Goal: Task Accomplishment & Management: Use online tool/utility

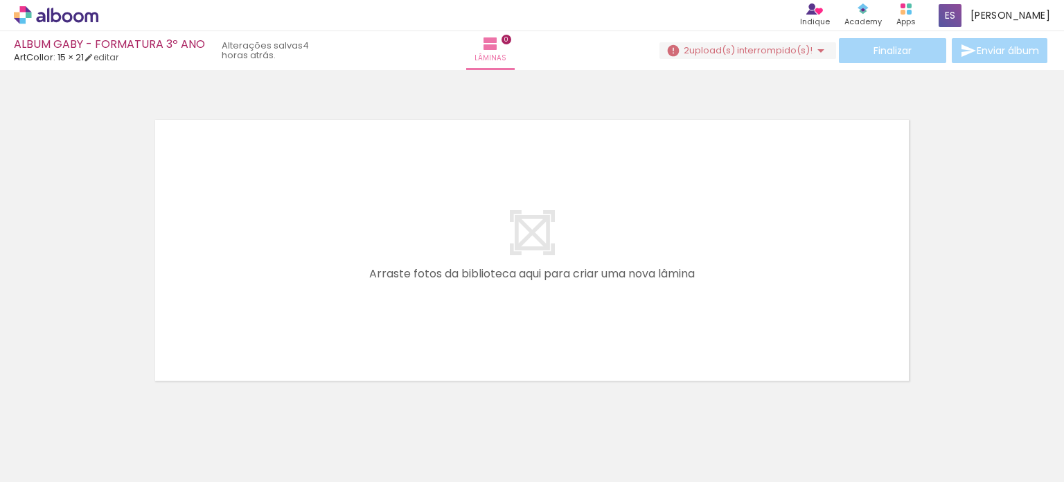
drag, startPoint x: 0, startPoint y: 0, endPoint x: 705, endPoint y: 55, distance: 707.6
click at [705, 55] on span "upload(s) interrompido(s)!" at bounding box center [750, 50] width 123 height 13
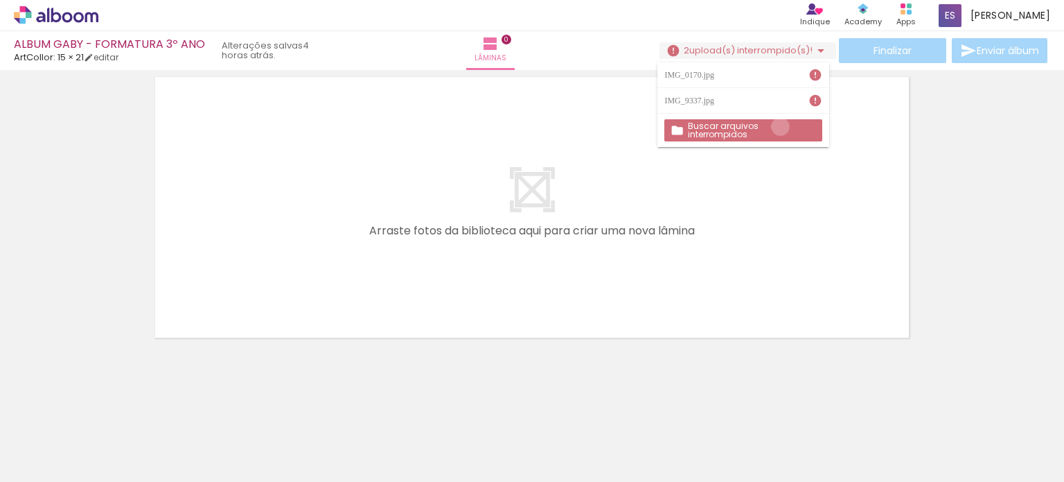
click at [0, 0] on slot "Buscar arquivos interrompidos" at bounding box center [0, 0] width 0 height 0
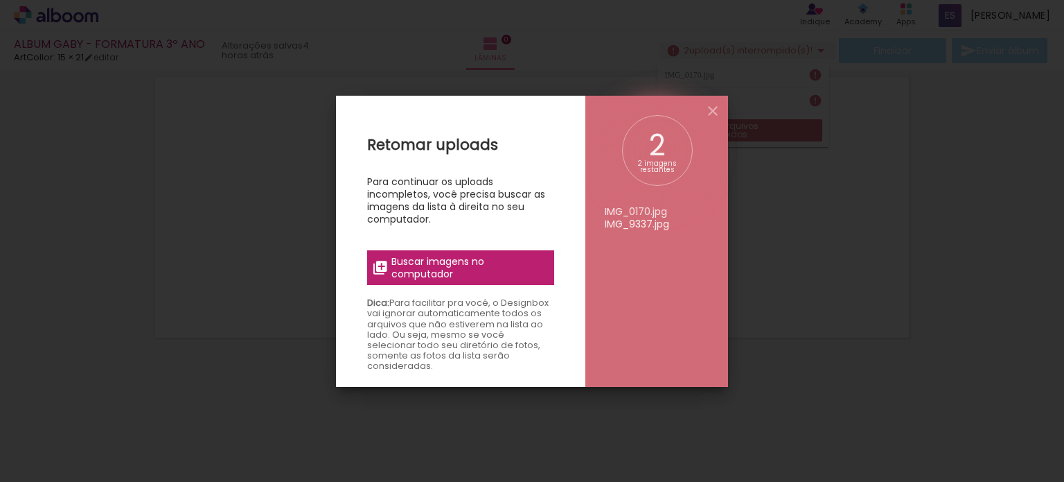
click at [498, 267] on span "Buscar imagens no computador" at bounding box center [469, 267] width 155 height 25
click at [0, 0] on input "file" at bounding box center [0, 0] width 0 height 0
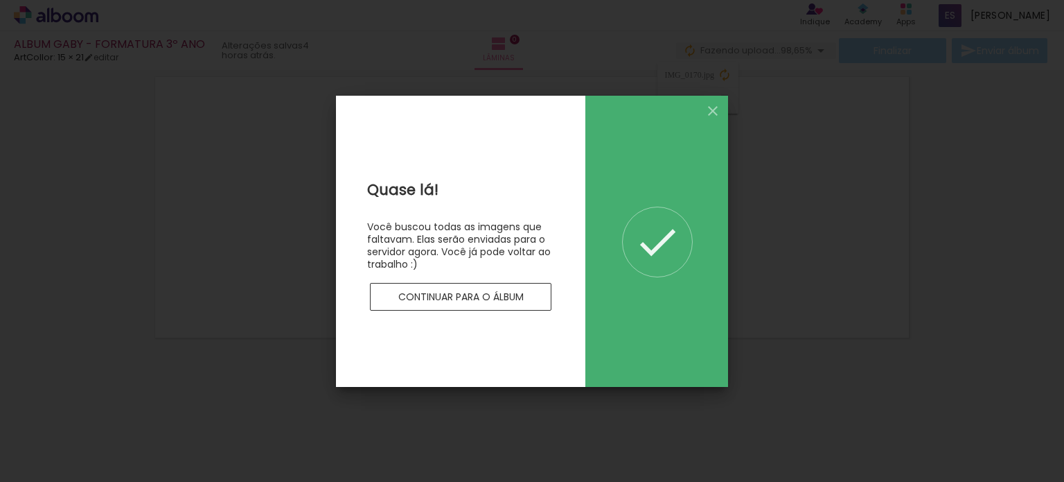
click at [0, 0] on slot "Continuar para o álbum" at bounding box center [0, 0] width 0 height 0
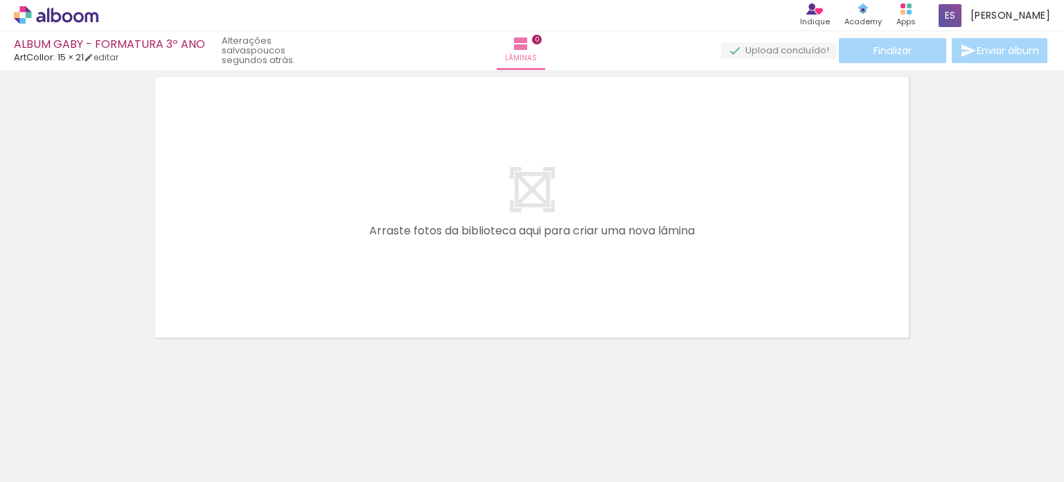
scroll to position [0, 850]
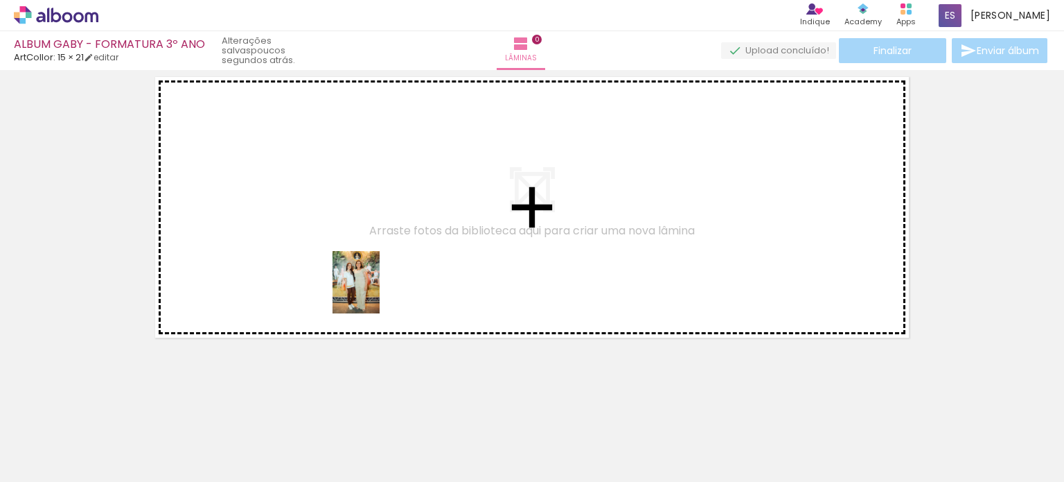
drag, startPoint x: 524, startPoint y: 448, endPoint x: 374, endPoint y: 292, distance: 216.1
click at [374, 292] on quentale-workspace at bounding box center [532, 241] width 1064 height 482
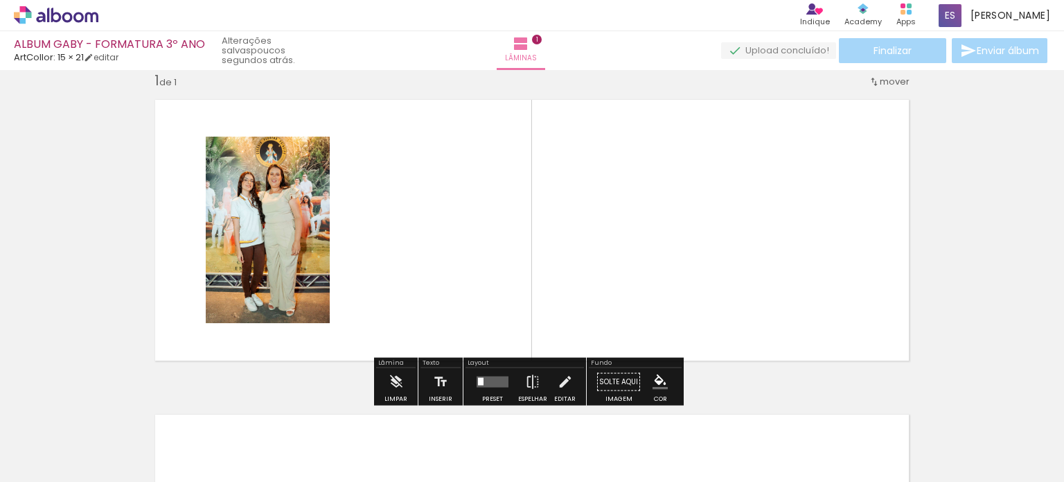
scroll to position [17, 0]
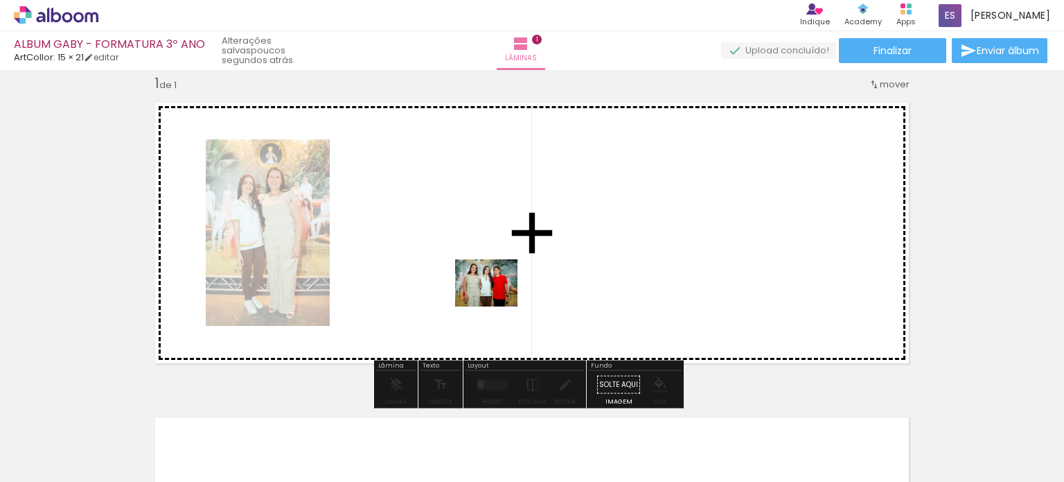
drag, startPoint x: 629, startPoint y: 453, endPoint x: 497, endPoint y: 301, distance: 200.9
click at [497, 301] on quentale-workspace at bounding box center [532, 241] width 1064 height 482
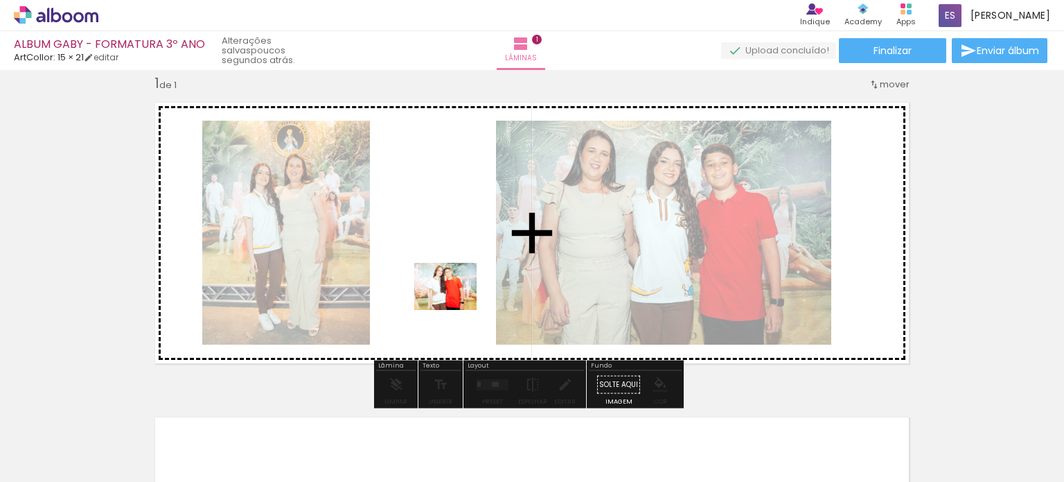
drag, startPoint x: 696, startPoint y: 451, endPoint x: 456, endPoint y: 304, distance: 281.2
click at [456, 304] on quentale-workspace at bounding box center [532, 241] width 1064 height 482
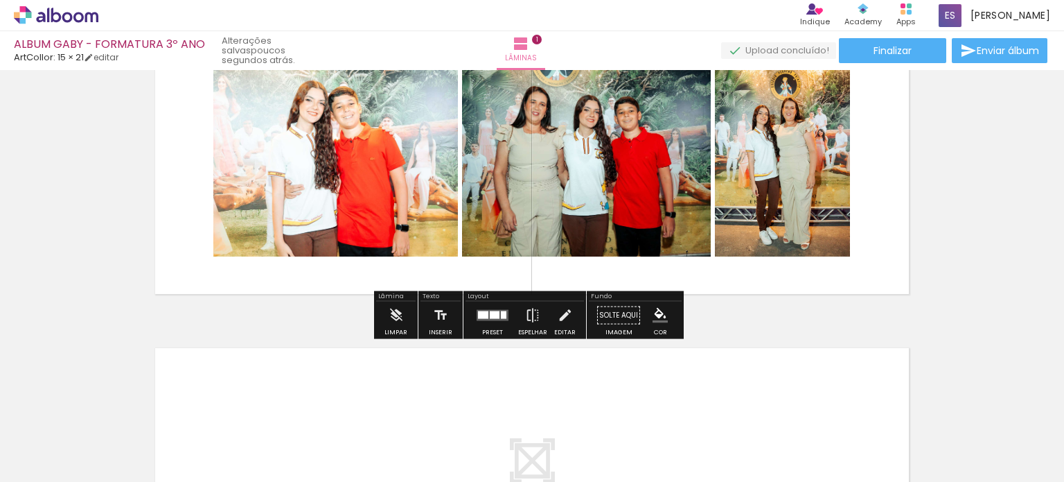
scroll to position [0, 0]
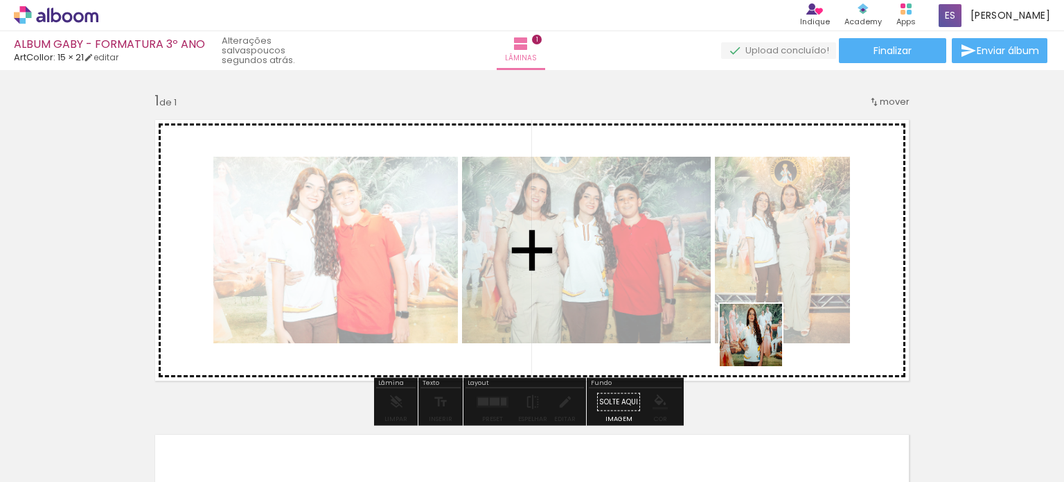
drag, startPoint x: 782, startPoint y: 447, endPoint x: 762, endPoint y: 344, distance: 104.5
click at [762, 344] on quentale-workspace at bounding box center [532, 241] width 1064 height 482
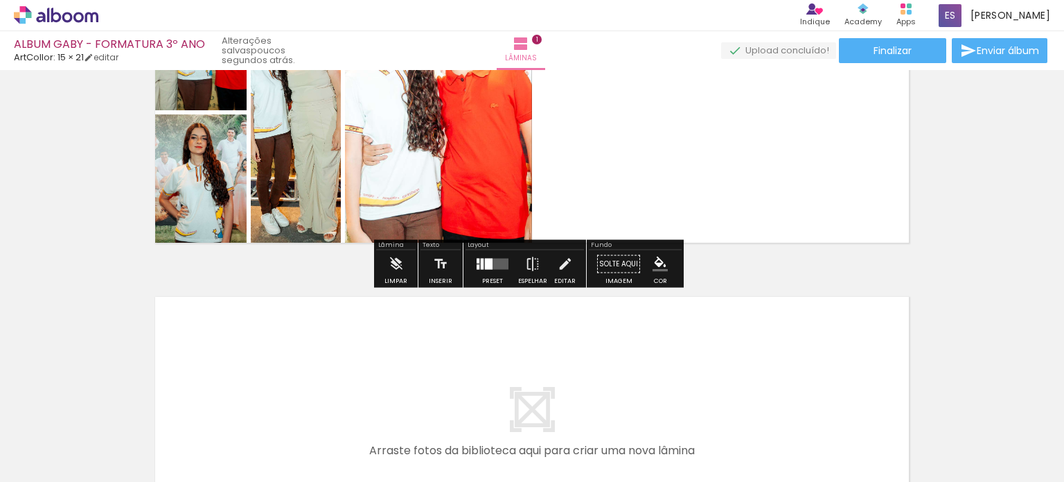
scroll to position [139, 0]
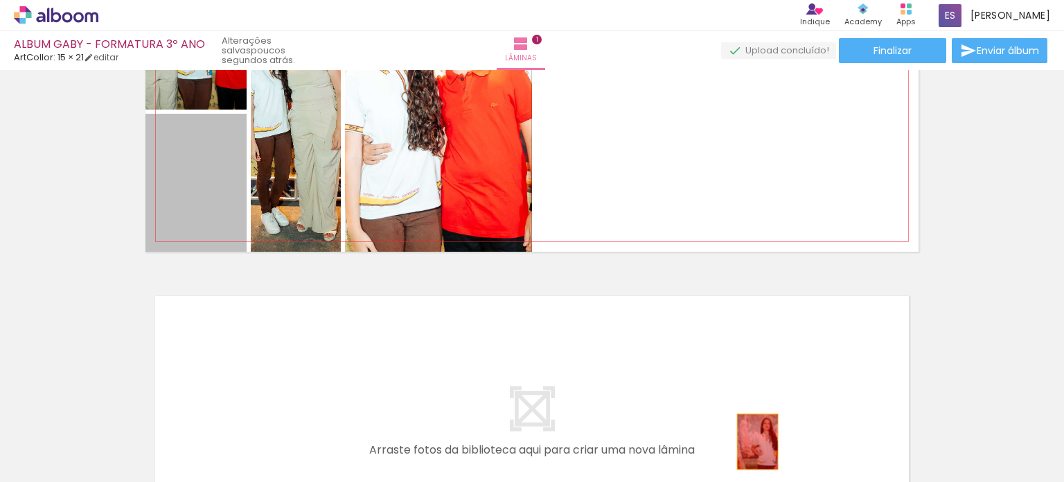
drag, startPoint x: 207, startPoint y: 210, endPoint x: 757, endPoint y: 441, distance: 596.3
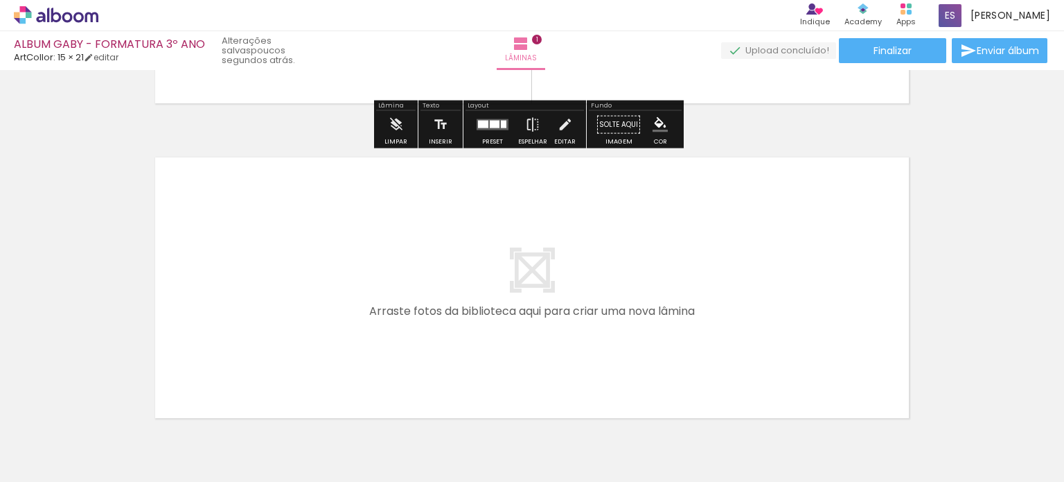
scroll to position [358, 0]
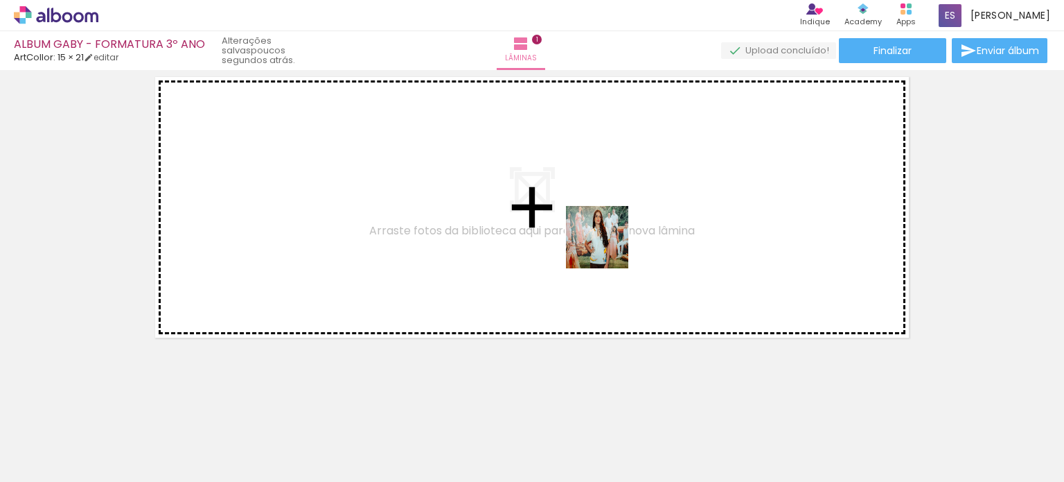
drag, startPoint x: 780, startPoint y: 442, endPoint x: 601, endPoint y: 240, distance: 269.6
click at [601, 240] on quentale-workspace at bounding box center [532, 241] width 1064 height 482
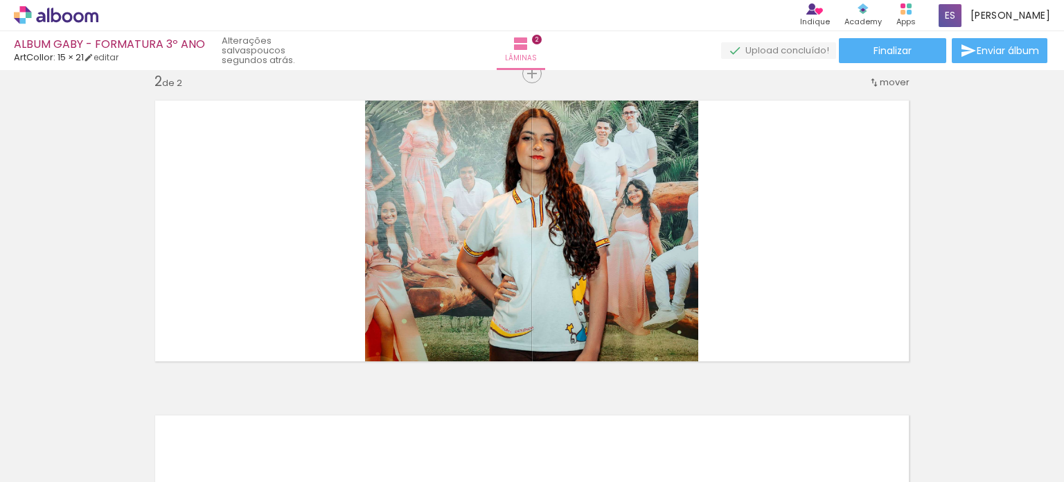
scroll to position [332, 0]
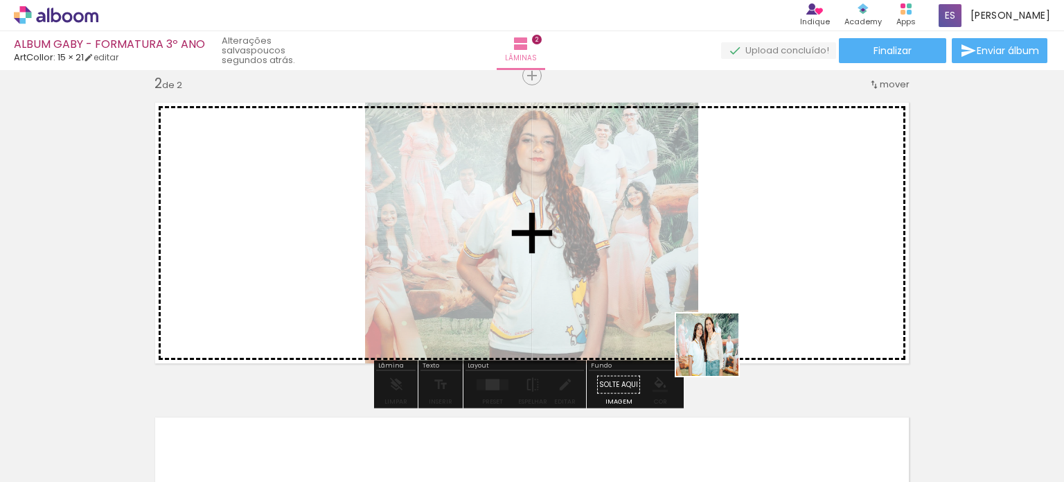
drag, startPoint x: 854, startPoint y: 434, endPoint x: 624, endPoint y: 295, distance: 269.3
click at [624, 295] on quentale-workspace at bounding box center [532, 241] width 1064 height 482
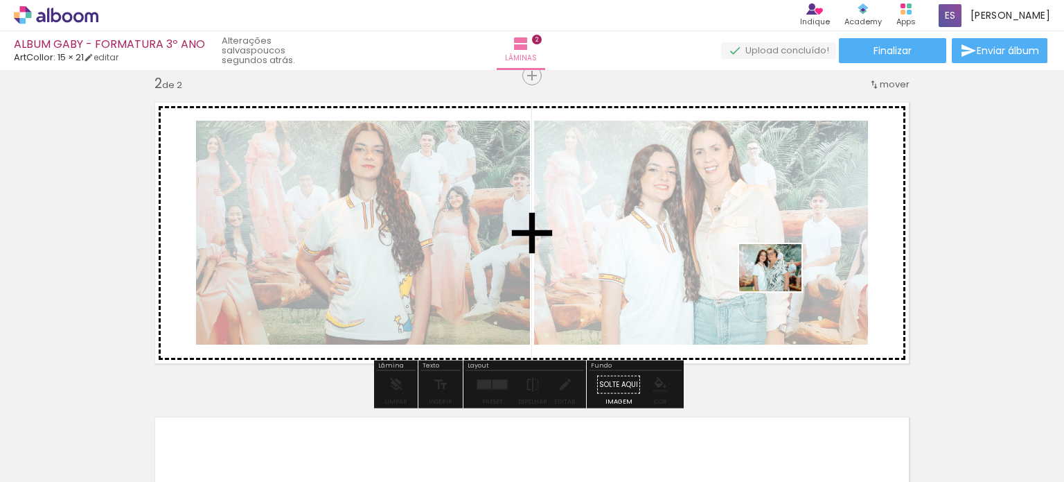
drag, startPoint x: 929, startPoint y: 445, endPoint x: 781, endPoint y: 285, distance: 217.2
click at [781, 285] on quentale-workspace at bounding box center [532, 241] width 1064 height 482
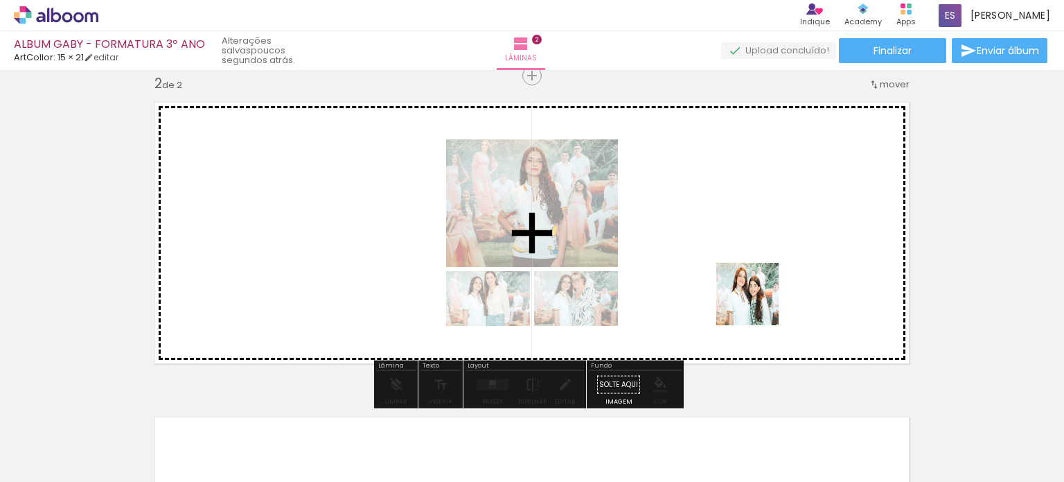
drag, startPoint x: 1013, startPoint y: 444, endPoint x: 757, endPoint y: 304, distance: 292.1
click at [757, 304] on quentale-workspace at bounding box center [532, 241] width 1064 height 482
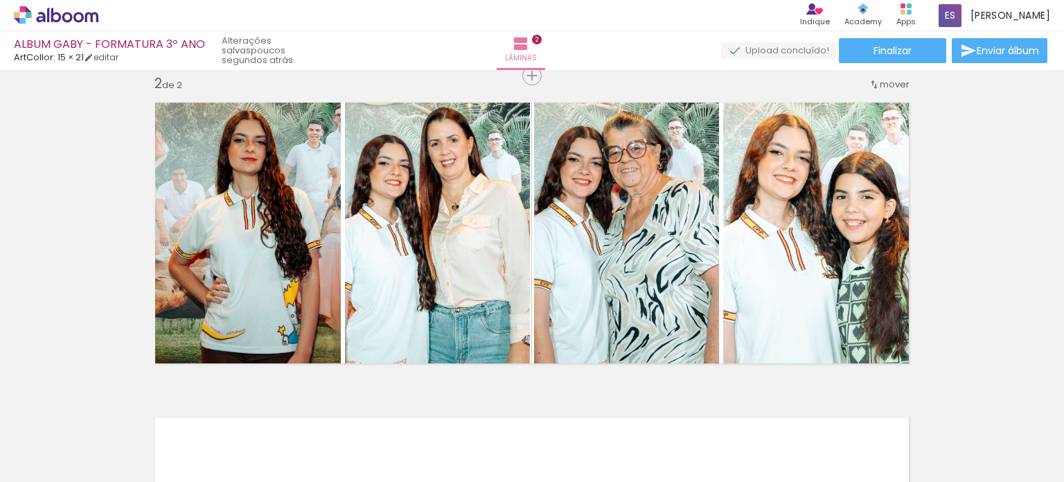
scroll to position [0, 1113]
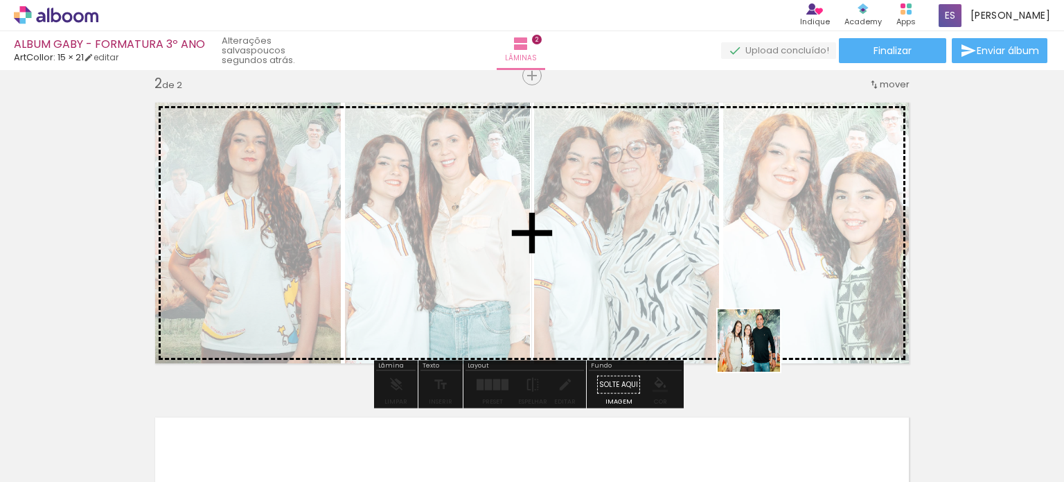
drag, startPoint x: 826, startPoint y: 442, endPoint x: 754, endPoint y: 335, distance: 128.8
click at [755, 335] on quentale-workspace at bounding box center [532, 241] width 1064 height 482
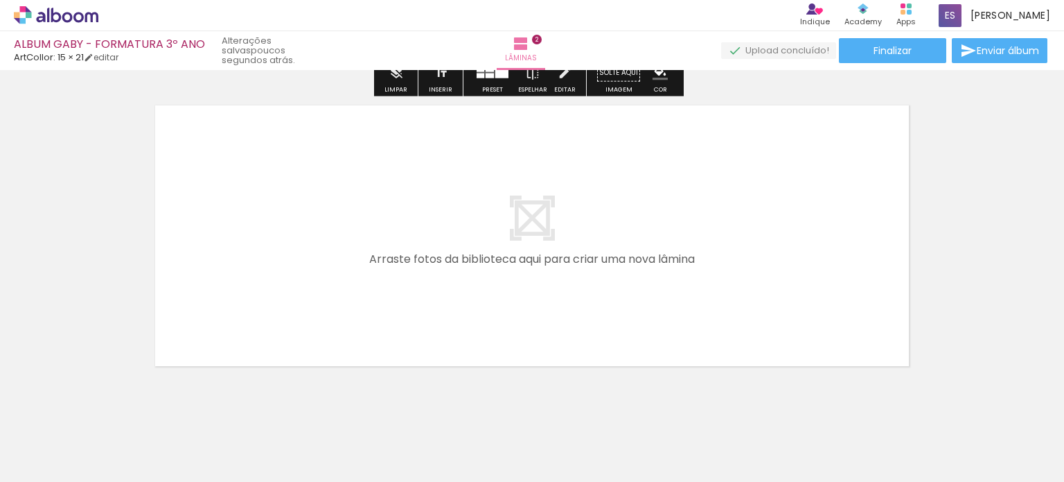
scroll to position [672, 0]
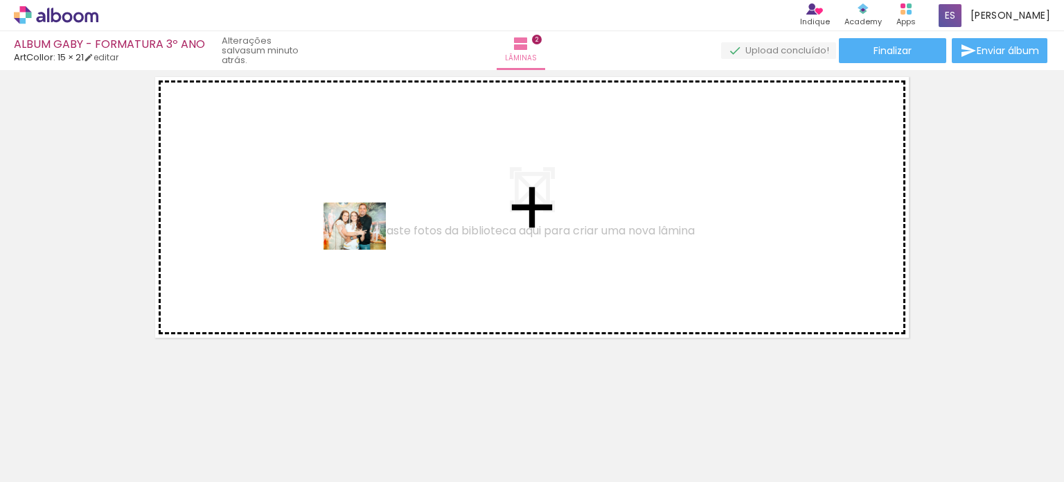
drag, startPoint x: 888, startPoint y: 443, endPoint x: 365, endPoint y: 244, distance: 559.7
click at [365, 244] on quentale-workspace at bounding box center [532, 241] width 1064 height 482
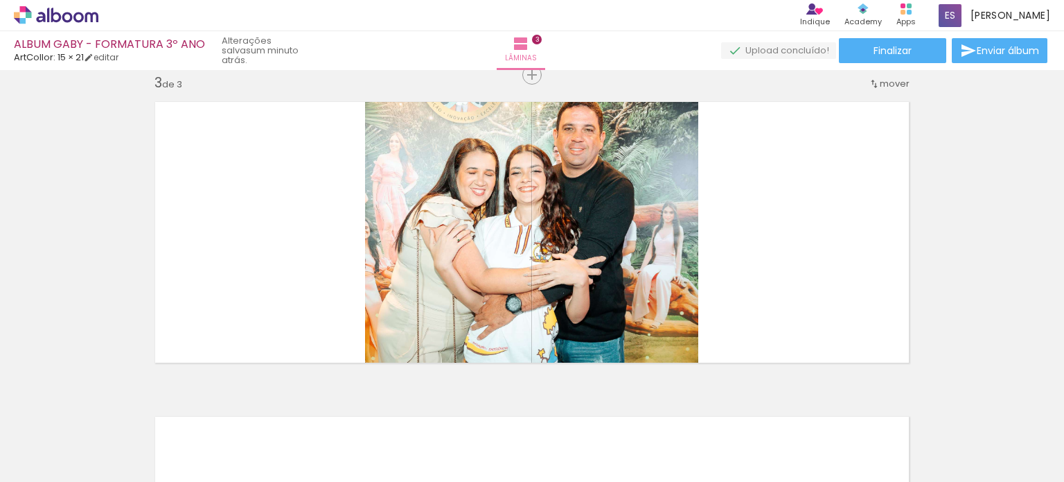
scroll to position [647, 0]
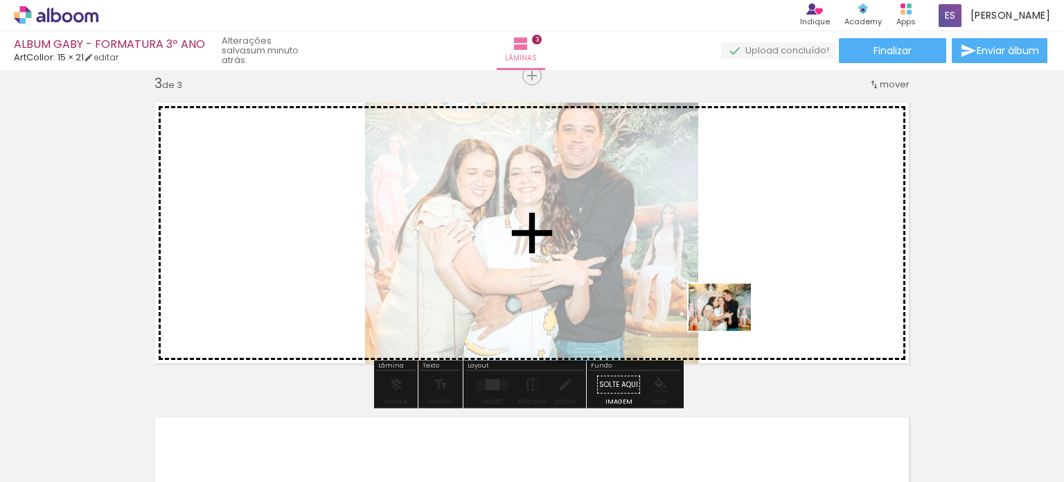
drag, startPoint x: 988, startPoint y: 446, endPoint x: 730, endPoint y: 325, distance: 284.9
click at [730, 325] on quentale-workspace at bounding box center [532, 241] width 1064 height 482
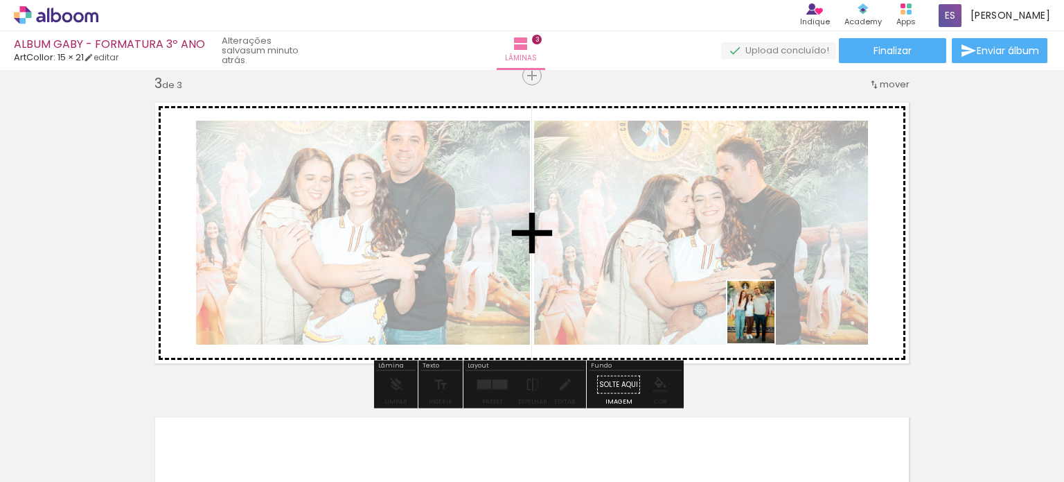
drag, startPoint x: 1046, startPoint y: 434, endPoint x: 766, endPoint y: 321, distance: 301.9
click at [767, 322] on quentale-workspace at bounding box center [532, 241] width 1064 height 482
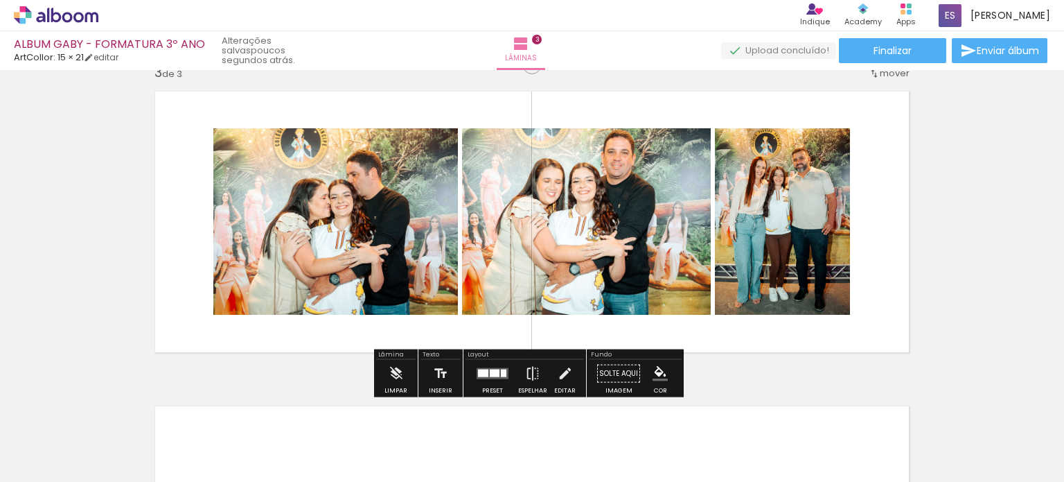
scroll to position [577, 0]
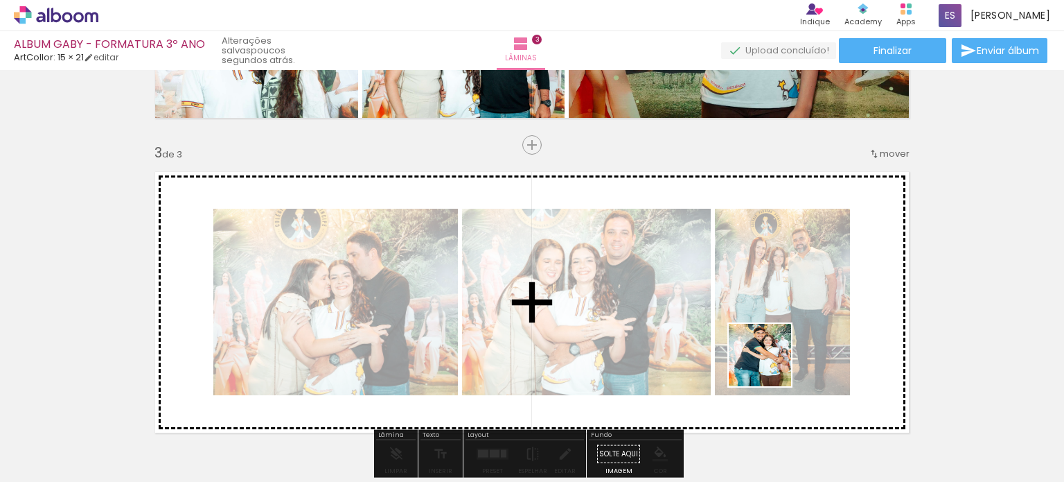
drag, startPoint x: 765, startPoint y: 451, endPoint x: 770, endPoint y: 361, distance: 90.2
click at [770, 361] on quentale-workspace at bounding box center [532, 241] width 1064 height 482
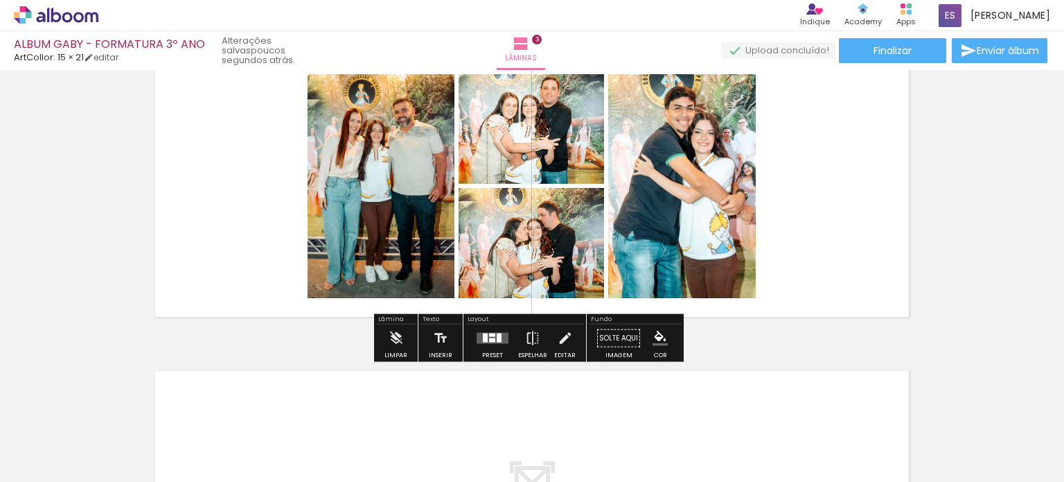
scroll to position [716, 0]
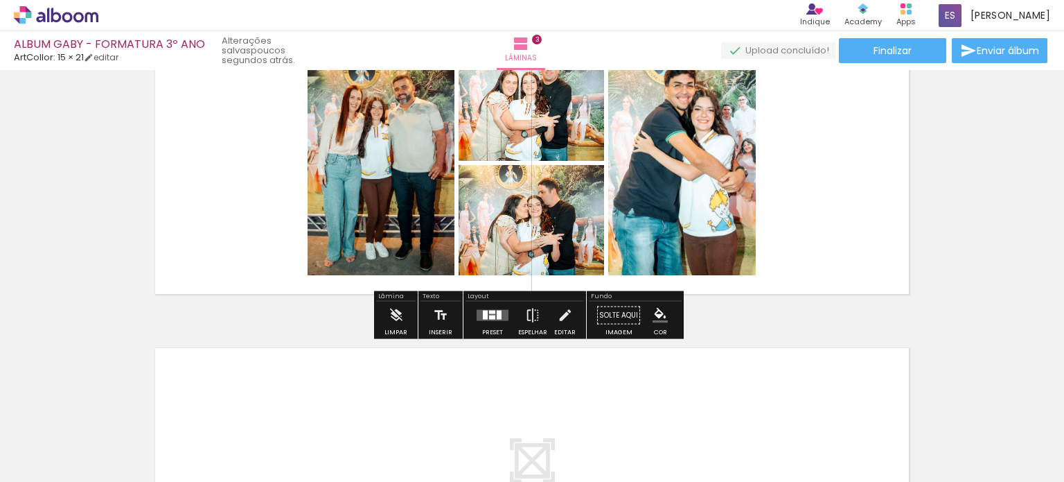
click at [482, 308] on div at bounding box center [492, 315] width 37 height 28
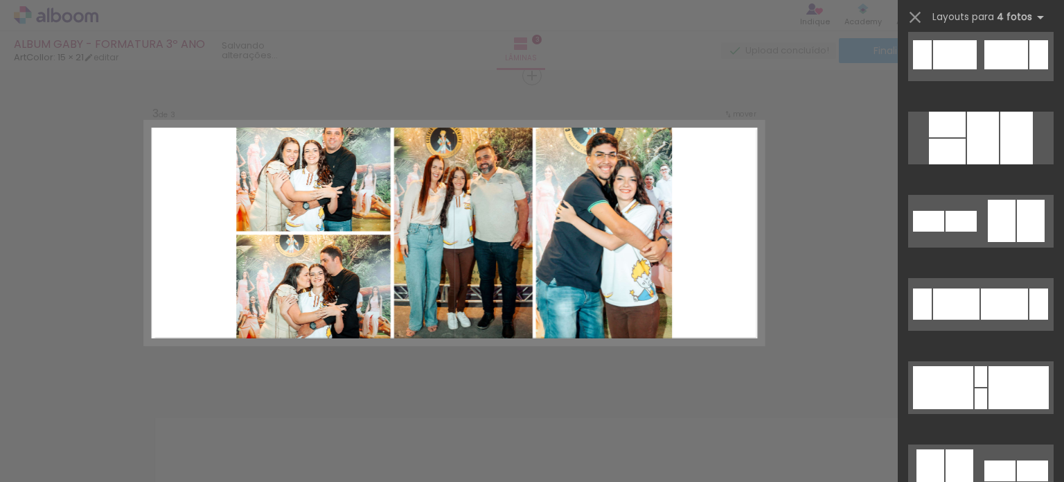
scroll to position [416, 0]
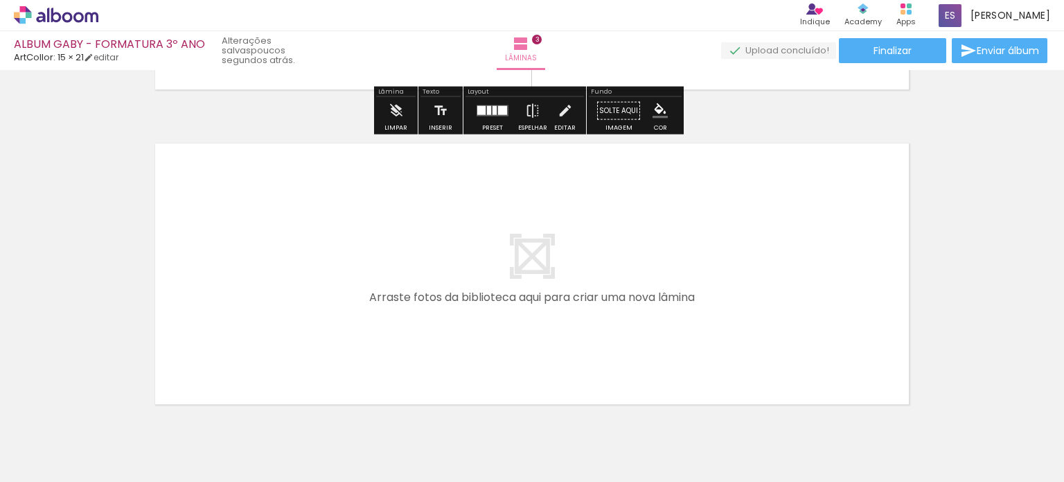
scroll to position [987, 0]
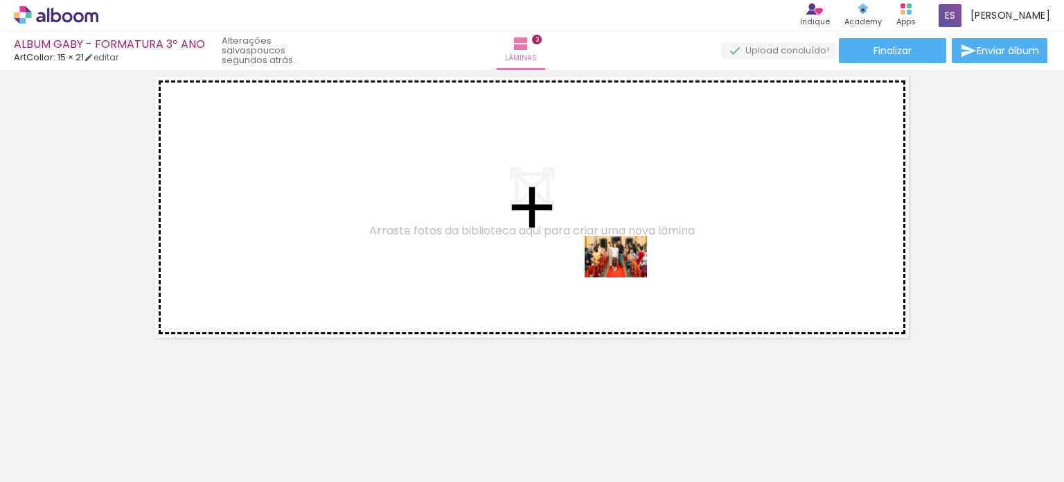
drag, startPoint x: 839, startPoint y: 448, endPoint x: 626, endPoint y: 276, distance: 274.0
click at [626, 276] on quentale-workspace at bounding box center [532, 241] width 1064 height 482
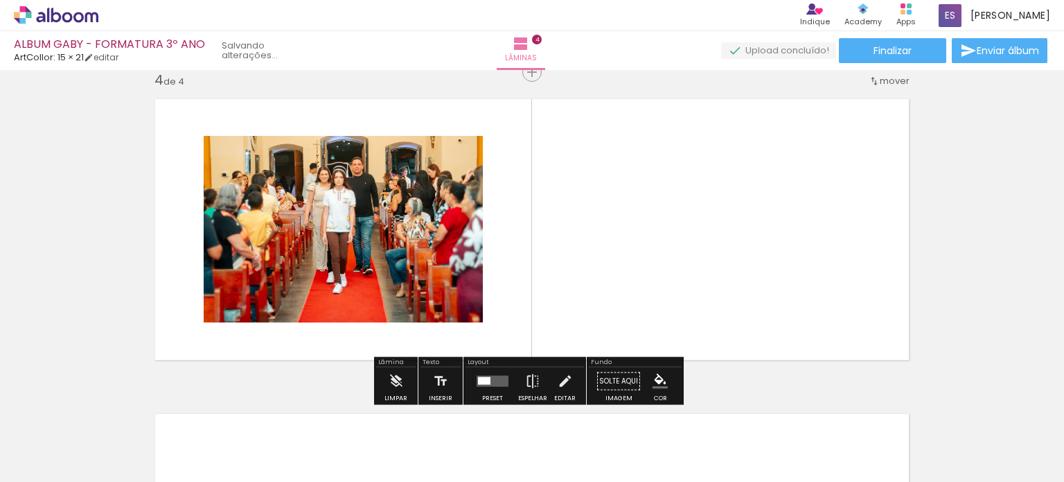
scroll to position [961, 0]
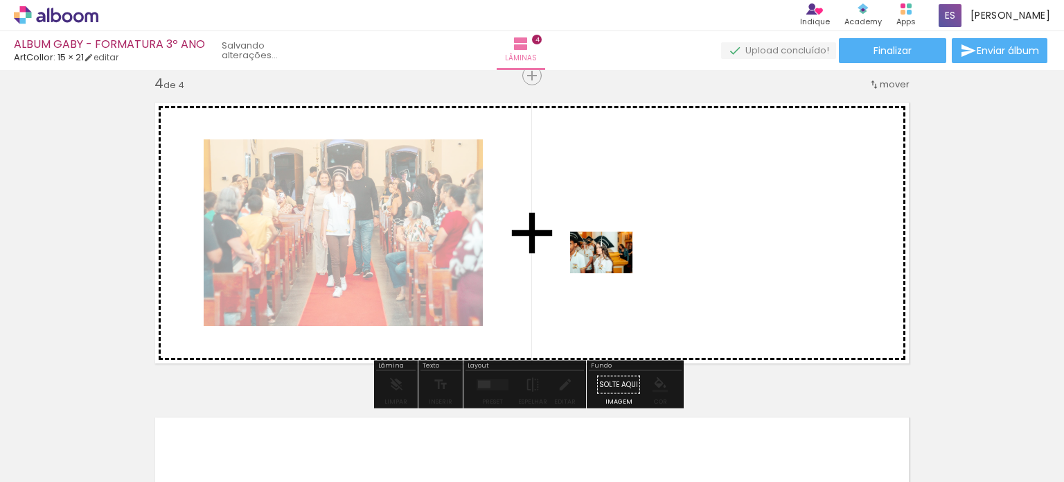
drag, startPoint x: 942, startPoint y: 448, endPoint x: 612, endPoint y: 273, distance: 374.2
click at [612, 273] on quentale-workspace at bounding box center [532, 241] width 1064 height 482
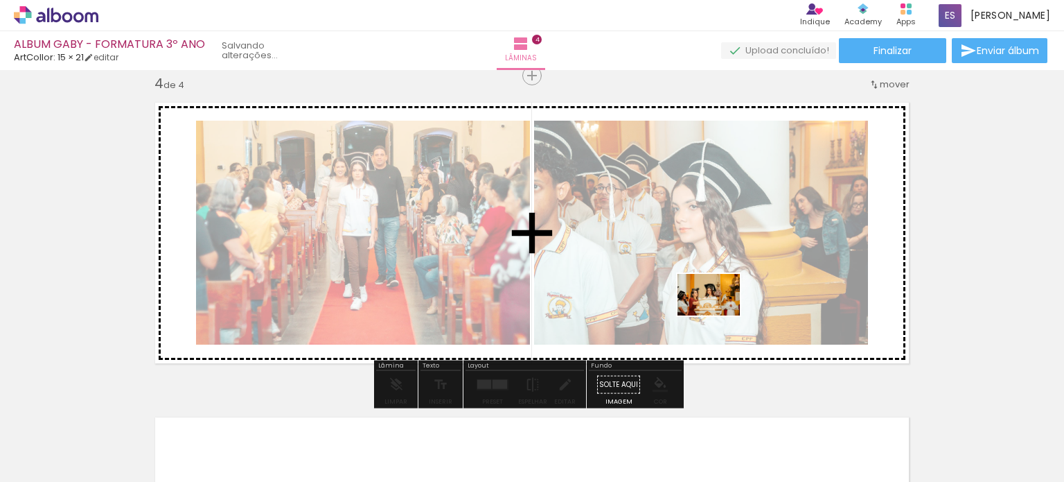
drag, startPoint x: 999, startPoint y: 437, endPoint x: 719, endPoint y: 315, distance: 304.7
click at [719, 315] on quentale-workspace at bounding box center [532, 241] width 1064 height 482
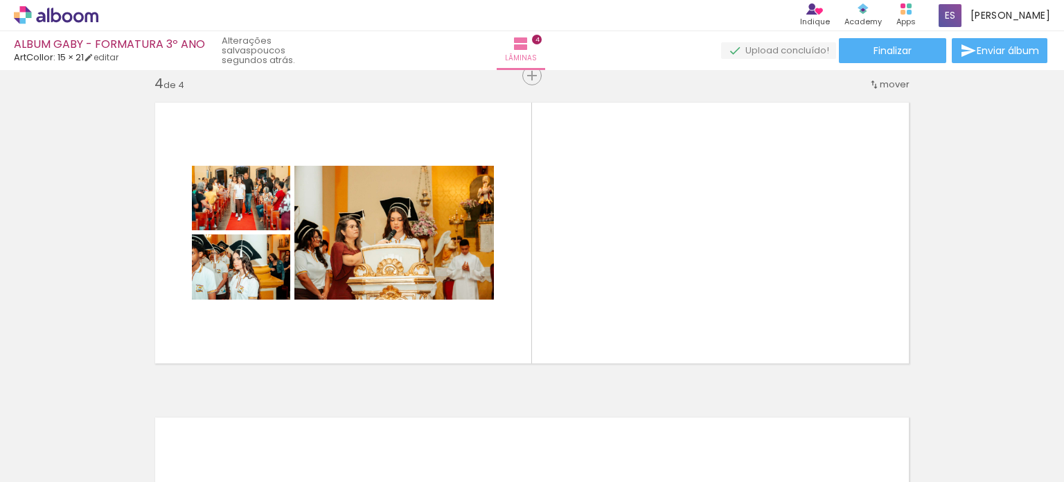
scroll to position [0, 1983]
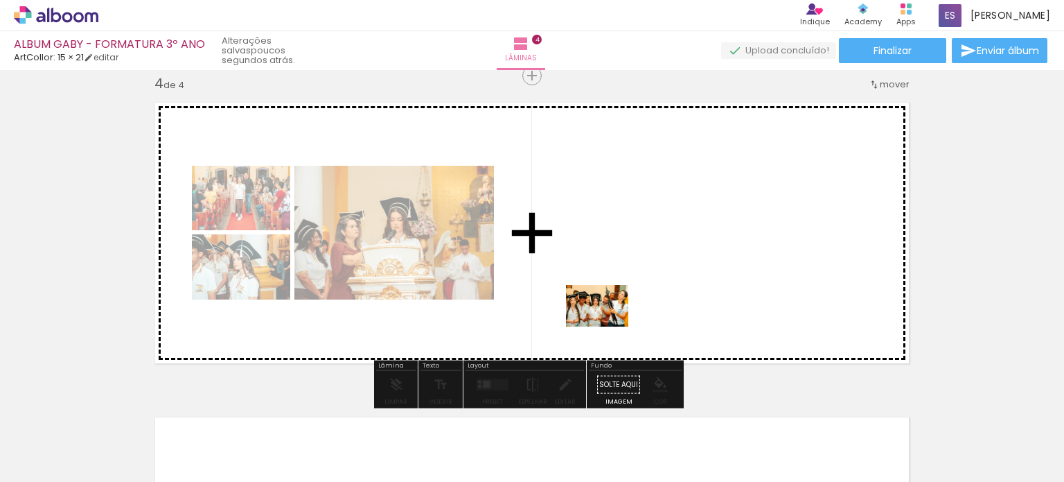
drag, startPoint x: 549, startPoint y: 448, endPoint x: 610, endPoint y: 323, distance: 139.5
click at [610, 323] on quentale-workspace at bounding box center [532, 241] width 1064 height 482
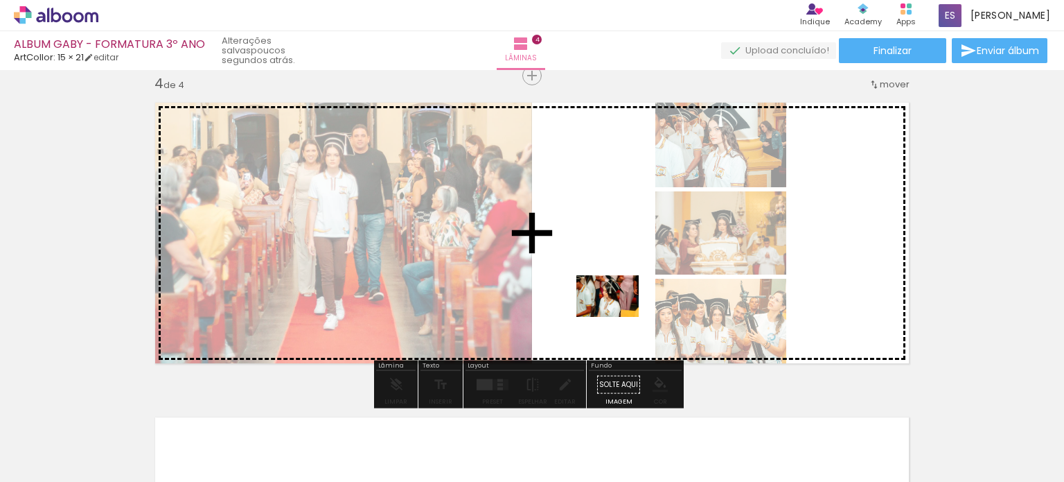
drag, startPoint x: 645, startPoint y: 440, endPoint x: 618, endPoint y: 317, distance: 126.3
click at [618, 317] on quentale-workspace at bounding box center [532, 241] width 1064 height 482
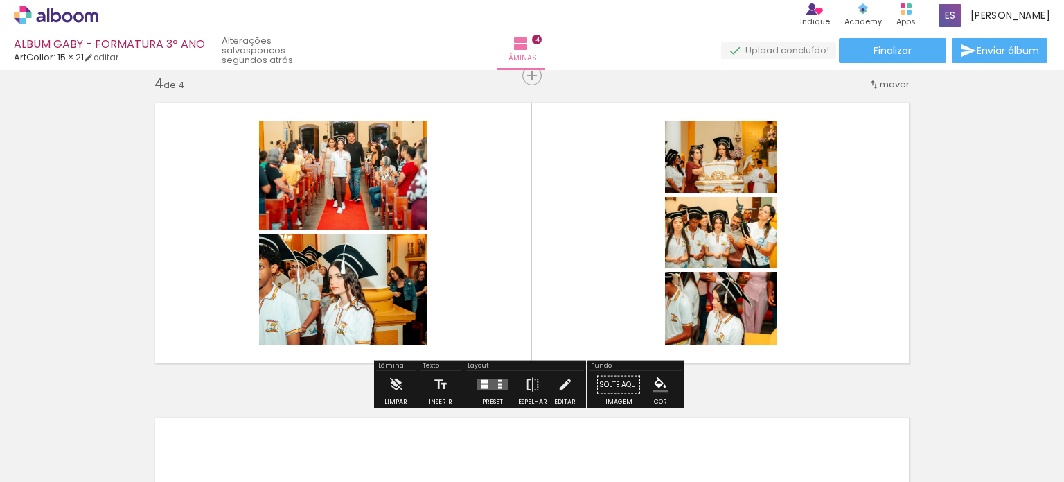
click at [484, 386] on div at bounding box center [485, 387] width 6 height 4
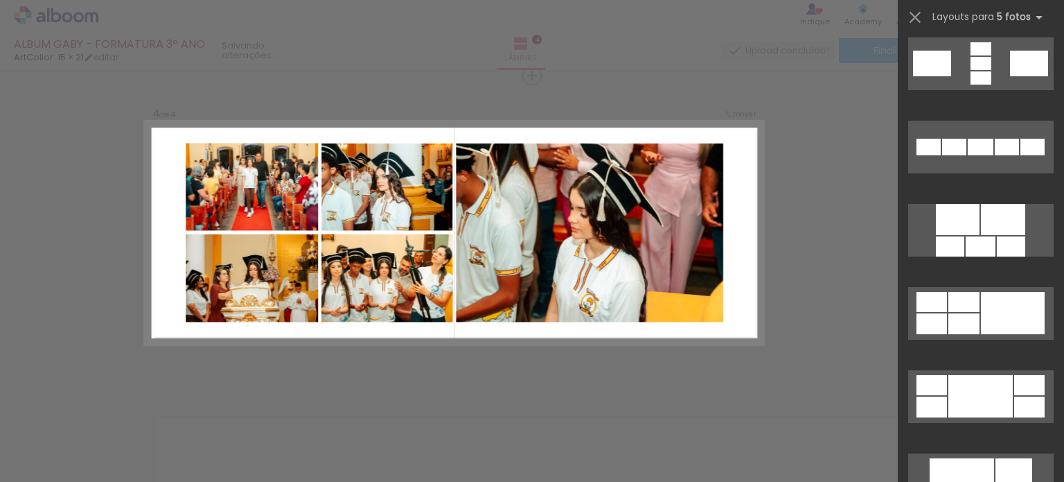
scroll to position [693, 0]
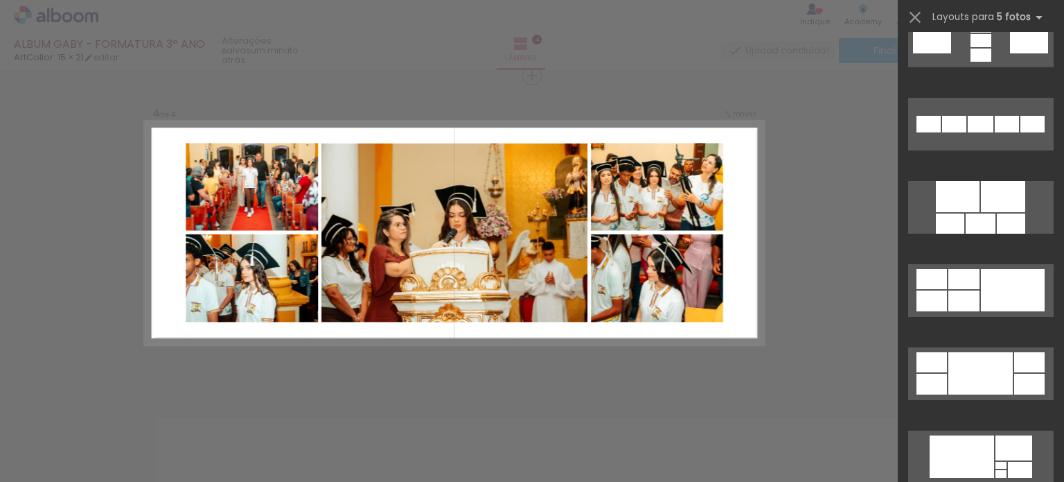
click at [992, 47] on div at bounding box center [981, 40] width 21 height 13
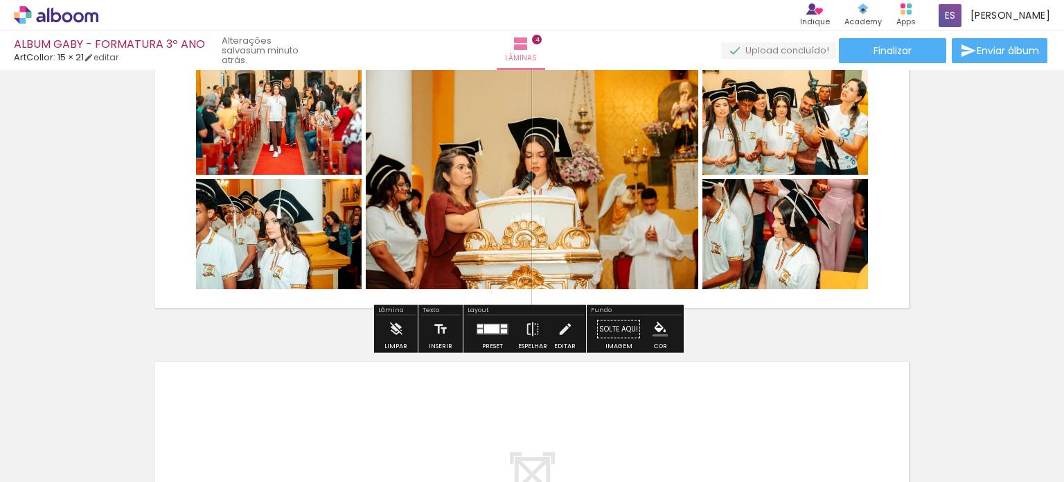
scroll to position [1301, 0]
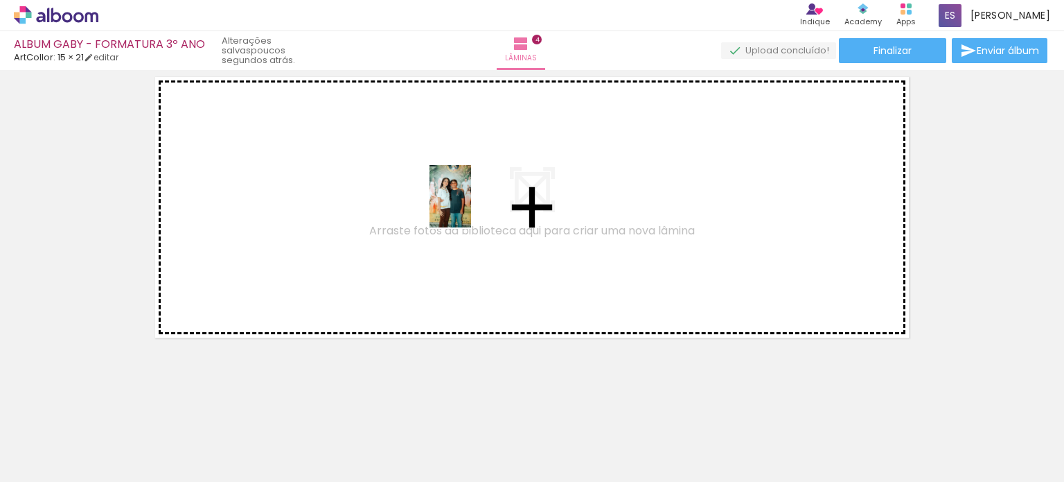
drag, startPoint x: 710, startPoint y: 441, endPoint x: 704, endPoint y: 357, distance: 84.7
click at [471, 207] on quentale-workspace at bounding box center [532, 241] width 1064 height 482
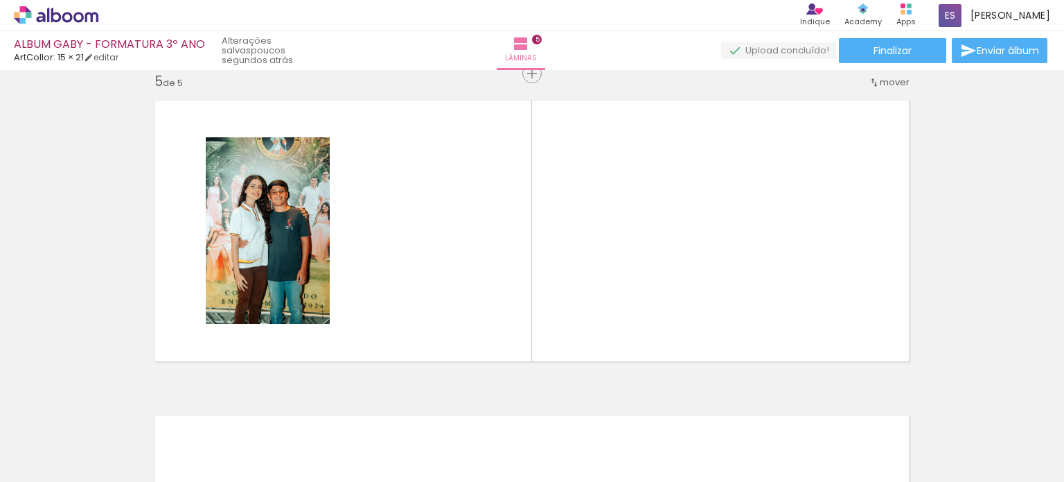
scroll to position [1276, 0]
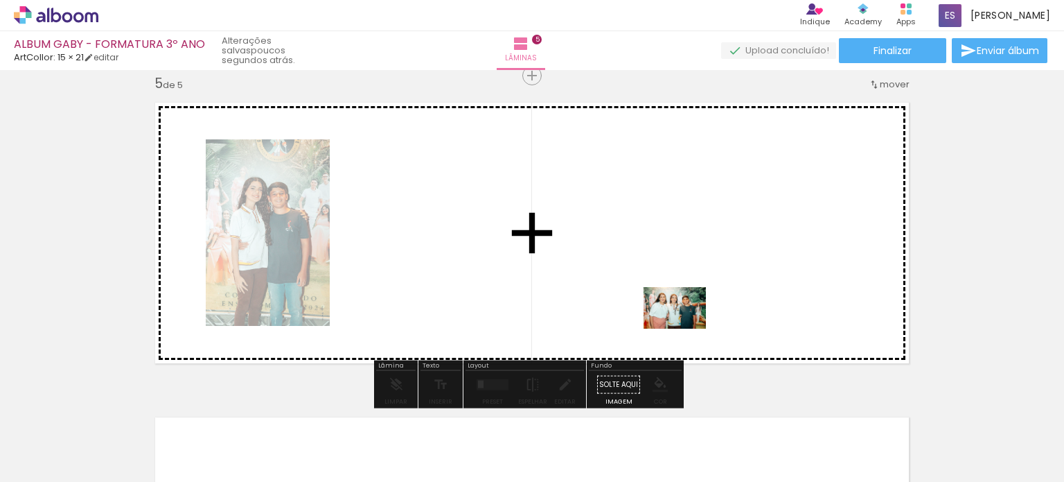
drag, startPoint x: 816, startPoint y: 443, endPoint x: 676, endPoint y: 319, distance: 186.1
click at [676, 319] on quentale-workspace at bounding box center [532, 241] width 1064 height 482
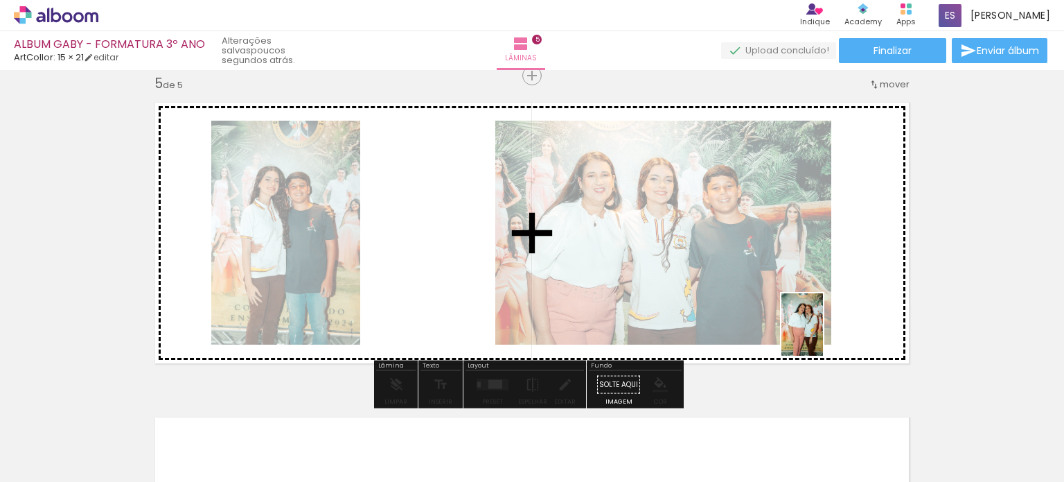
drag, startPoint x: 892, startPoint y: 440, endPoint x: 857, endPoint y: 376, distance: 73.2
click at [823, 335] on quentale-workspace at bounding box center [532, 241] width 1064 height 482
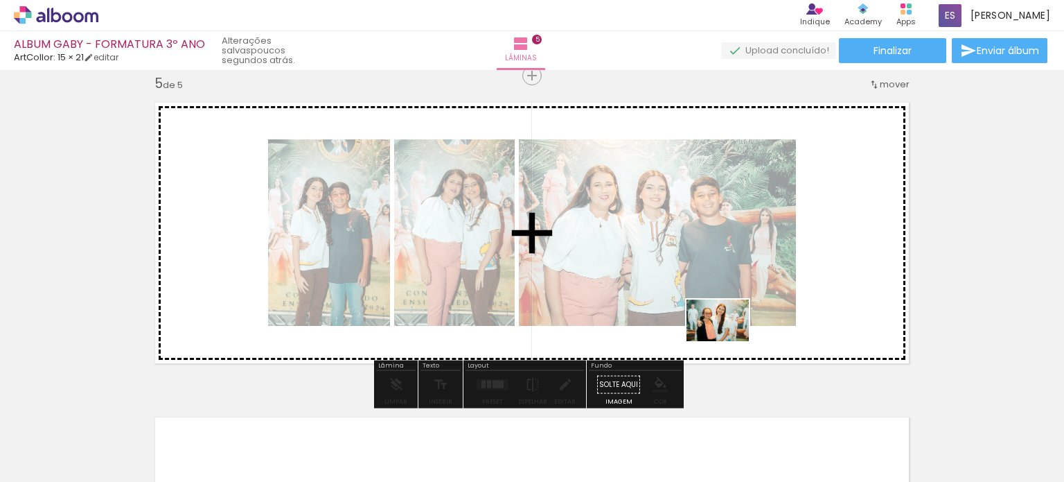
drag, startPoint x: 974, startPoint y: 453, endPoint x: 728, endPoint y: 341, distance: 269.8
click at [728, 341] on quentale-workspace at bounding box center [532, 241] width 1064 height 482
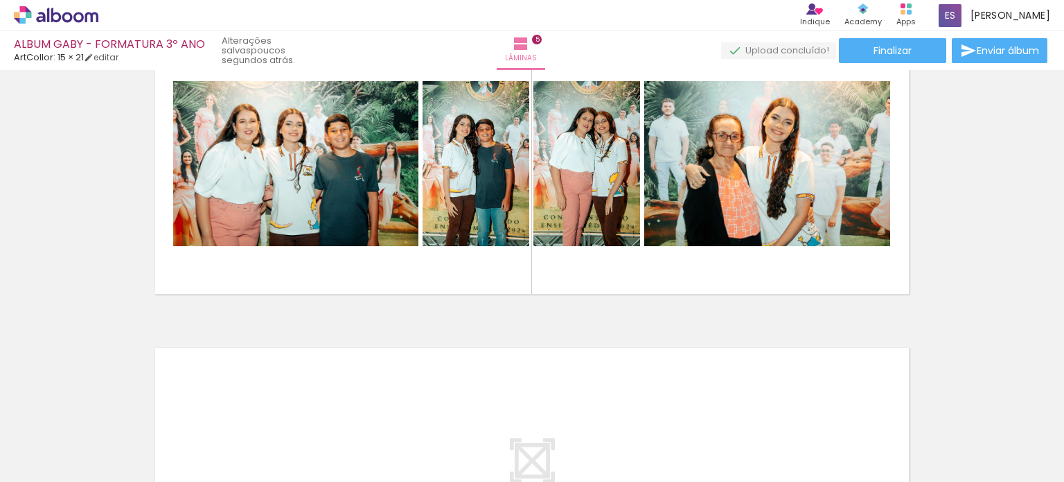
scroll to position [0, 2664]
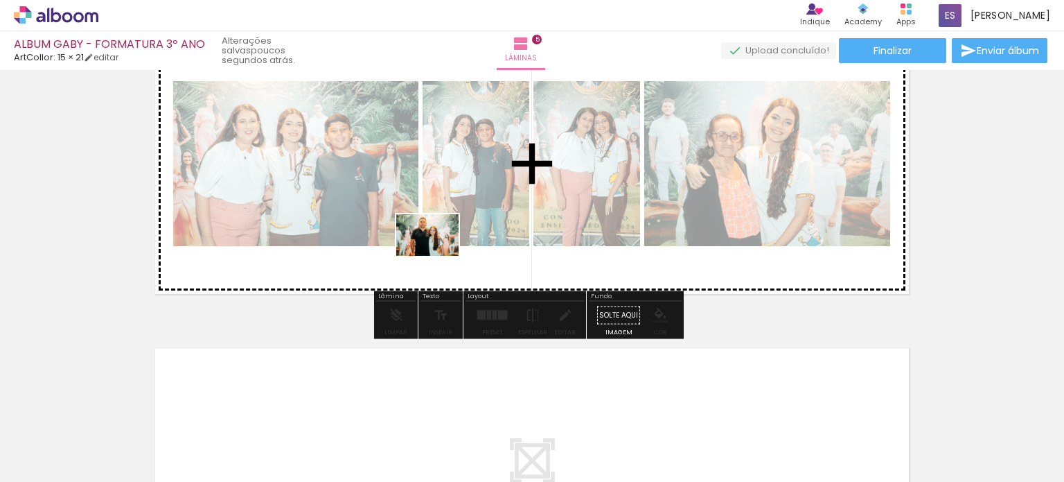
drag, startPoint x: 340, startPoint y: 449, endPoint x: 438, endPoint y: 256, distance: 216.9
click at [438, 256] on quentale-workspace at bounding box center [532, 241] width 1064 height 482
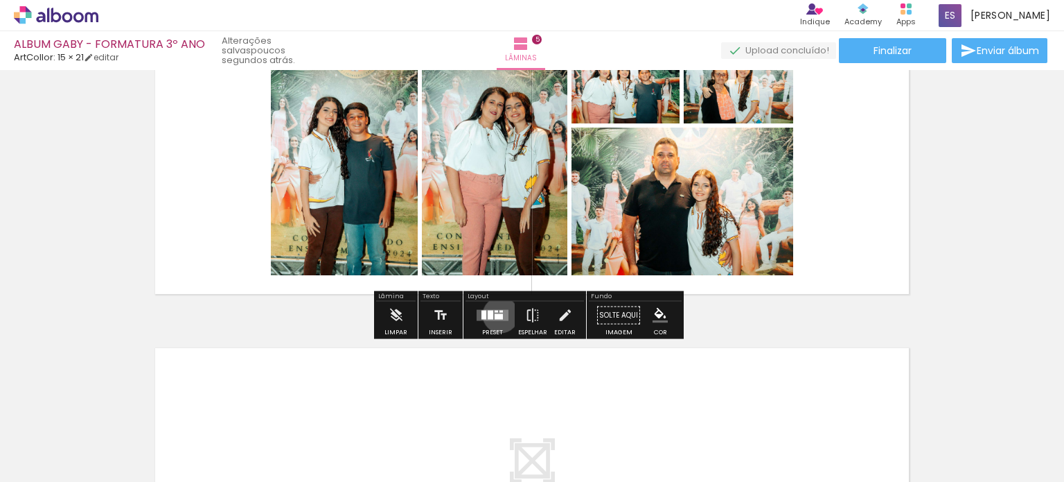
click at [498, 314] on div at bounding box center [499, 317] width 8 height 6
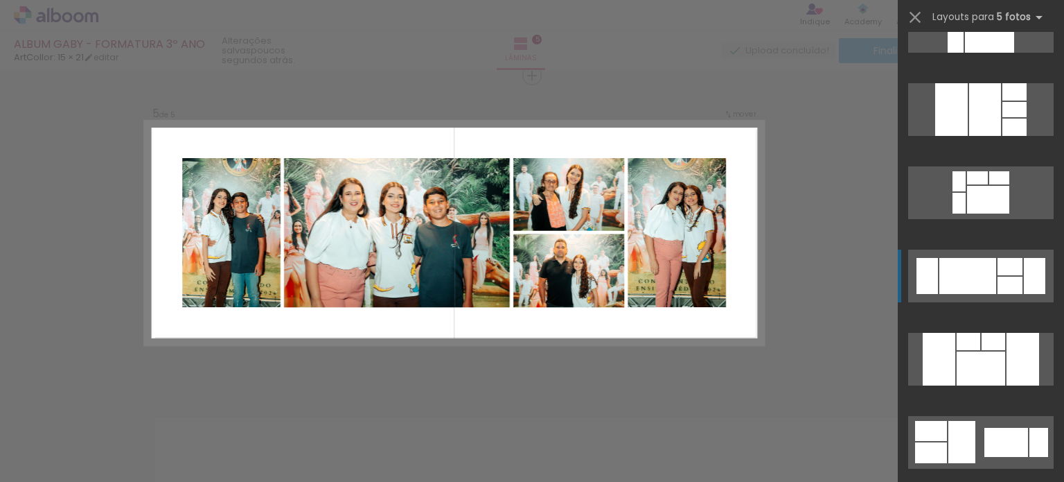
scroll to position [416, 0]
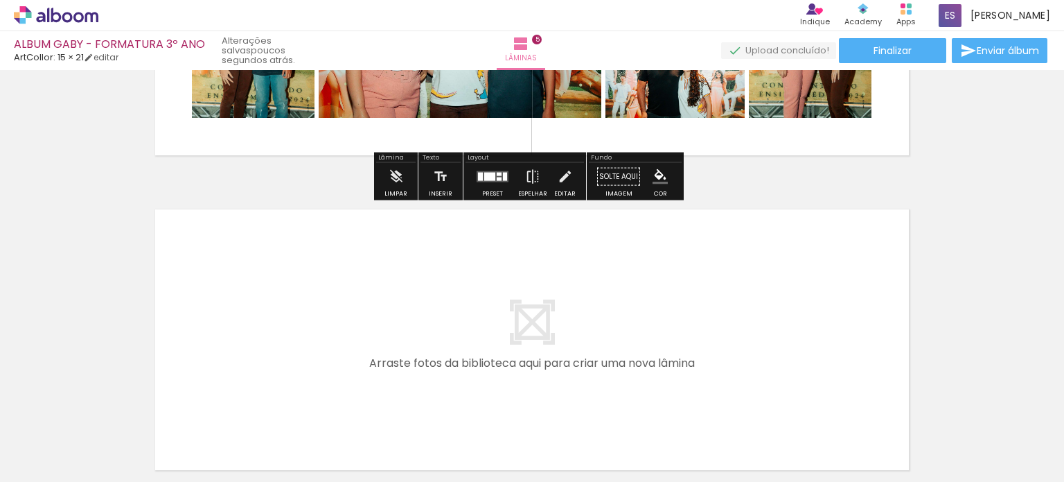
scroll to position [1616, 0]
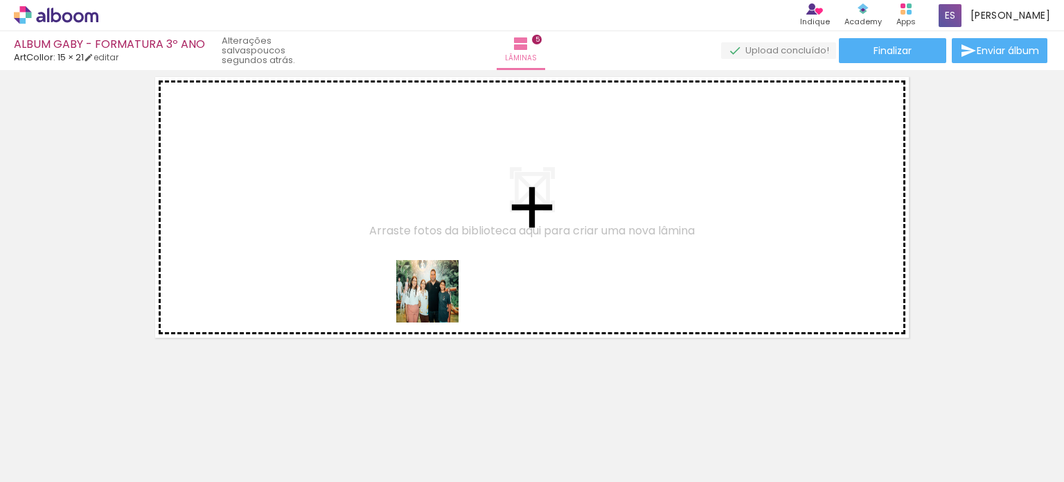
drag, startPoint x: 434, startPoint y: 440, endPoint x: 438, endPoint y: 301, distance: 138.7
click at [438, 301] on quentale-workspace at bounding box center [532, 241] width 1064 height 482
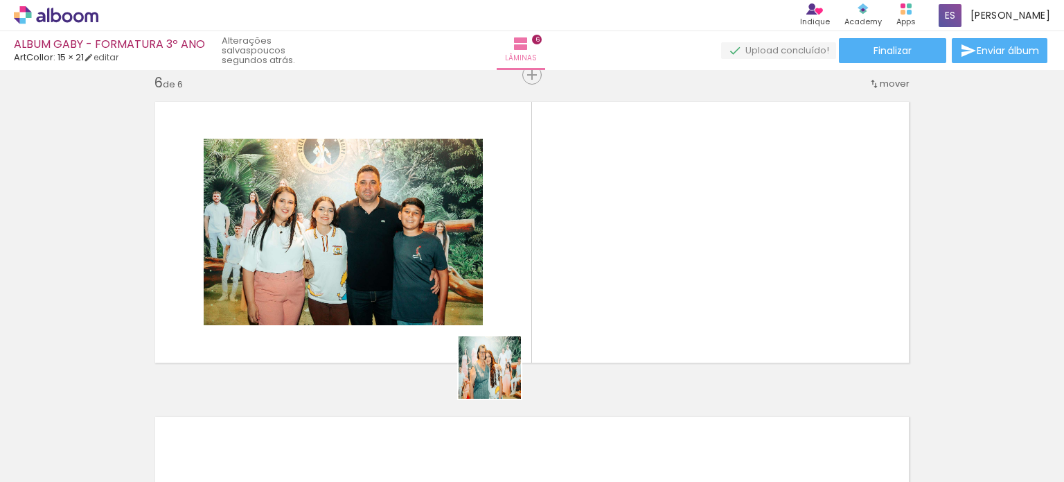
scroll to position [1590, 0]
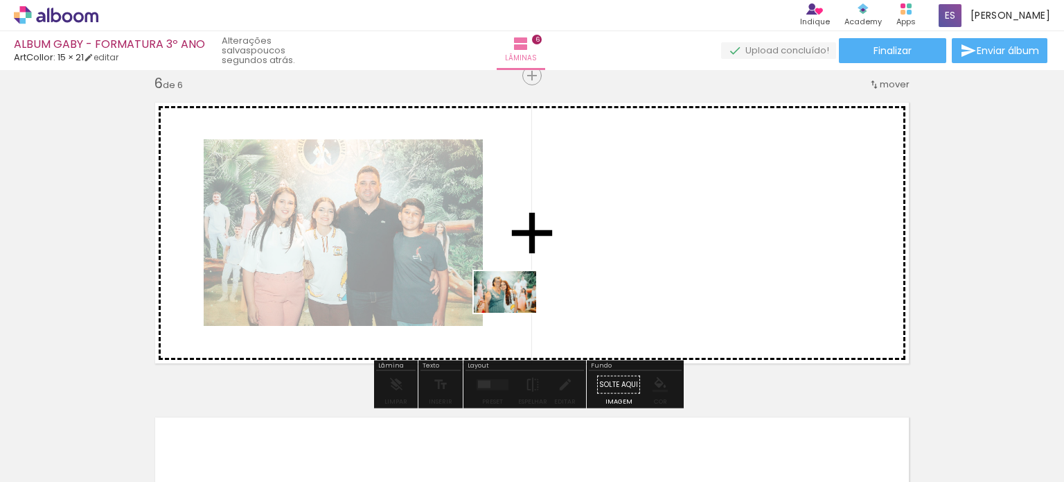
drag, startPoint x: 497, startPoint y: 435, endPoint x: 516, endPoint y: 313, distance: 124.1
click at [516, 313] on quentale-workspace at bounding box center [532, 241] width 1064 height 482
